Goal: Information Seeking & Learning: Find specific fact

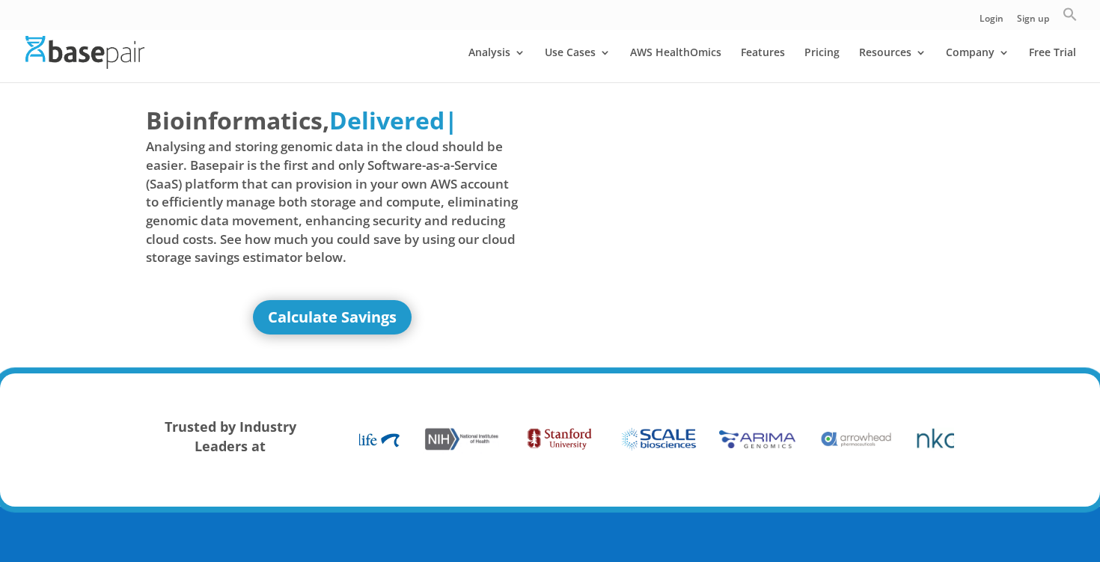
click at [1076, 12] on icon "Search" at bounding box center [1070, 14] width 15 height 15
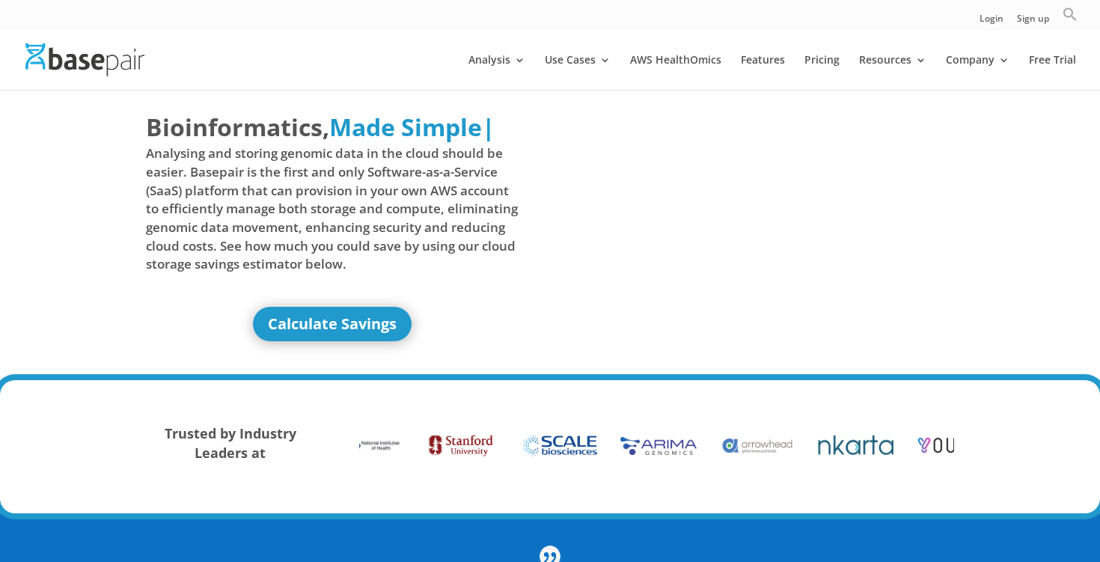
click at [1070, 17] on icon "Search" at bounding box center [1070, 14] width 13 height 13
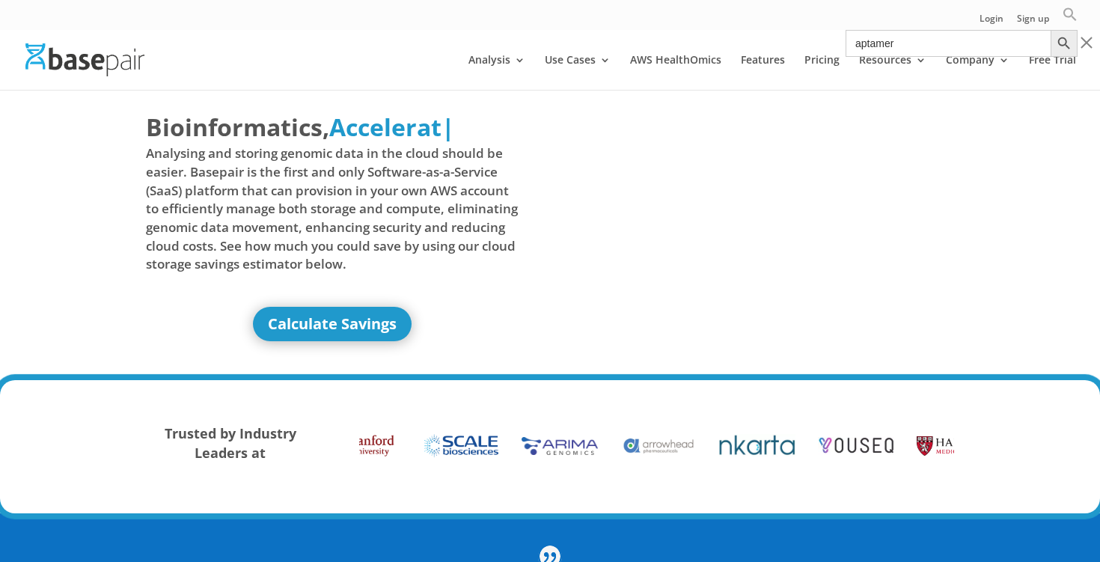
type input "aptamer"
click at [1064, 43] on button "Search Button" at bounding box center [1064, 43] width 27 height 27
